Goal: Task Accomplishment & Management: Complete application form

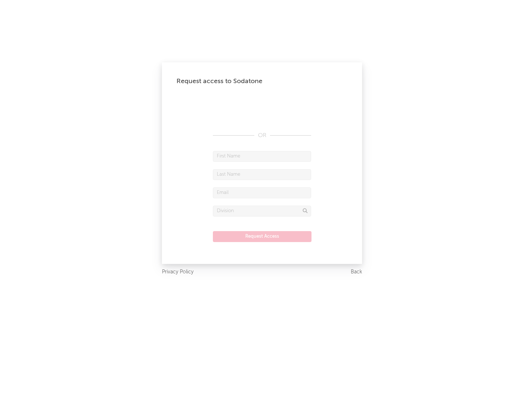
click at [262, 156] on input "text" at bounding box center [262, 156] width 98 height 11
type input "[PERSON_NAME]"
click at [262, 174] on input "text" at bounding box center [262, 174] width 98 height 11
type input "[PERSON_NAME]"
click at [262, 192] on input "text" at bounding box center [262, 192] width 98 height 11
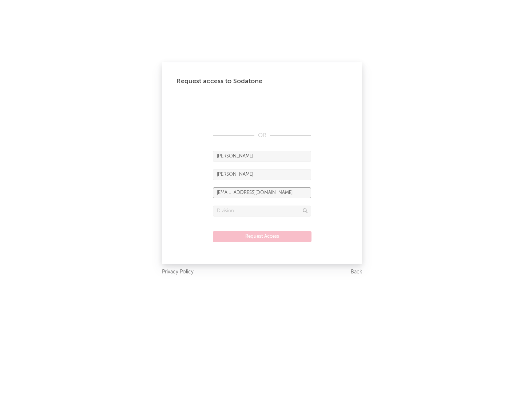
type input "[EMAIL_ADDRESS][DOMAIN_NAME]"
click at [262, 211] on input "text" at bounding box center [262, 210] width 98 height 11
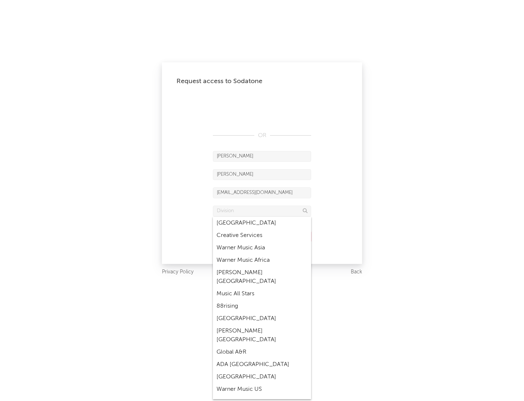
click at [260, 287] on div "Music All Stars" at bounding box center [262, 293] width 98 height 12
type input "Music All Stars"
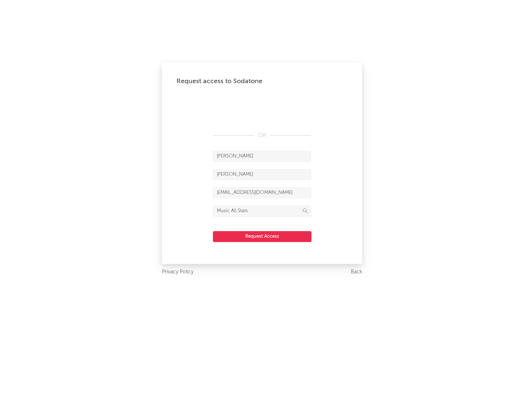
click at [262, 236] on button "Request Access" at bounding box center [262, 236] width 99 height 11
